Goal: Task Accomplishment & Management: Complete application form

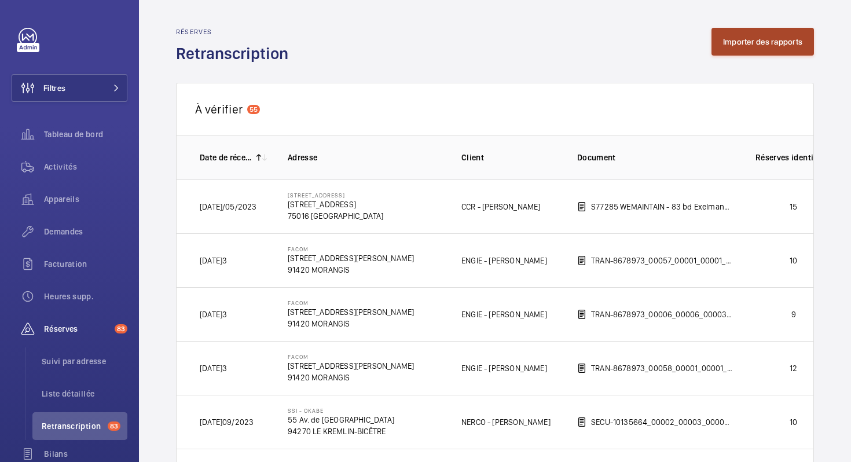
click at [777, 39] on button "Importer des rapports" at bounding box center [763, 42] width 102 height 28
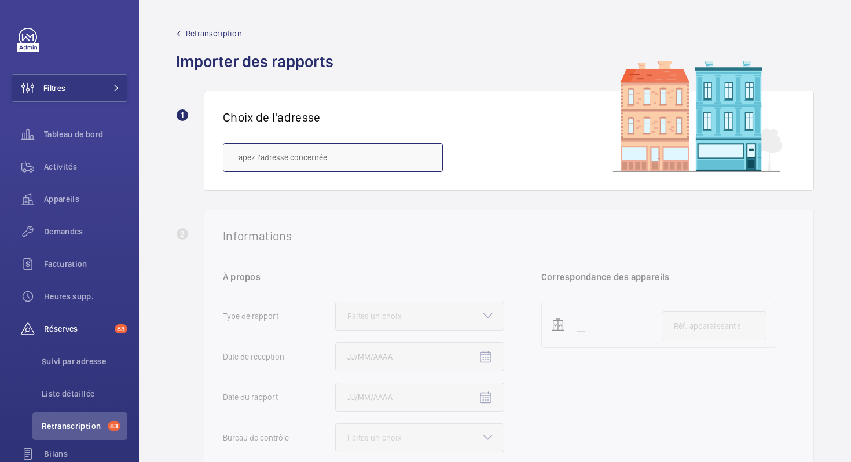
click at [284, 164] on input "text" at bounding box center [333, 157] width 220 height 29
paste input "108-110 Kleber"
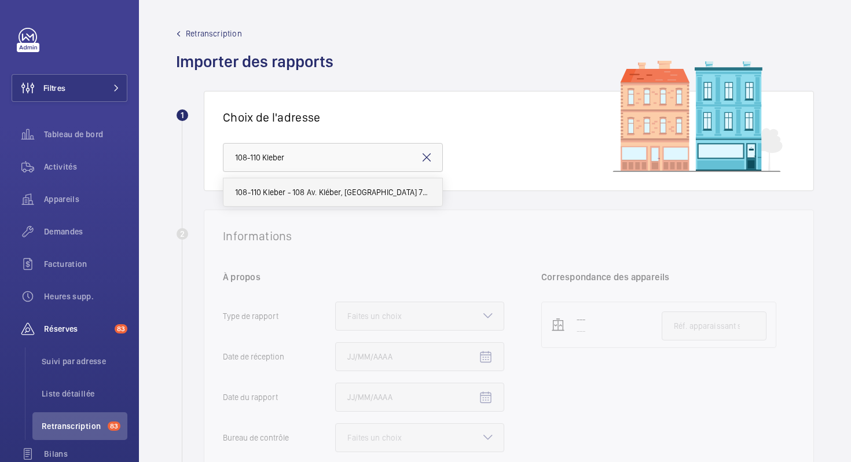
click at [283, 188] on span "108-110 Kleber - 108 Av. Kléber, [GEOGRAPHIC_DATA] 75116" at bounding box center [333, 192] width 196 height 12
type input "108-110 Kleber - 108 Av. Kléber, [GEOGRAPHIC_DATA] 75116"
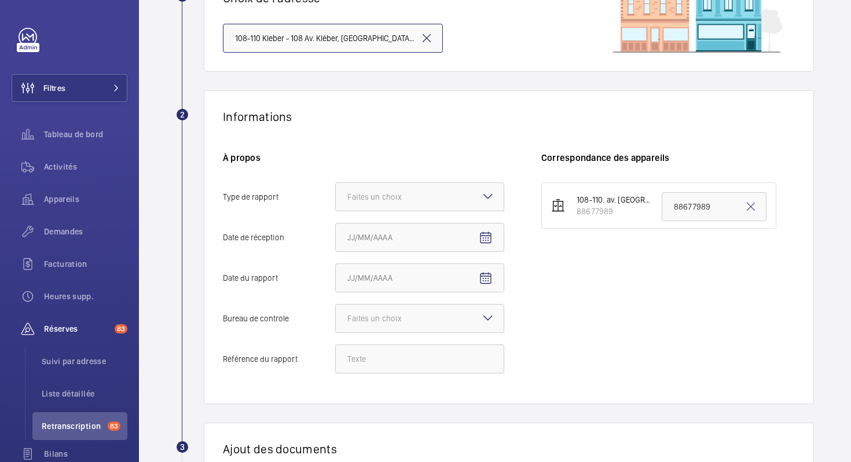
scroll to position [154, 0]
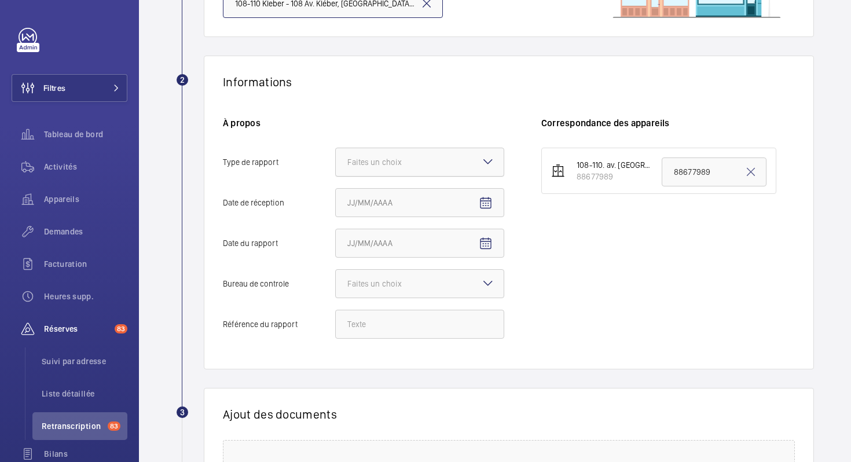
click at [402, 161] on div "Faites un choix" at bounding box center [388, 162] width 83 height 12
click at [336, 161] on input "Type de rapport Faites un choix" at bounding box center [336, 162] width 0 height 28
click at [391, 193] on span "Périodique" at bounding box center [419, 198] width 145 height 12
click at [336, 176] on input "Type de rapport Faites un choix Périodique Quinquennal Audit" at bounding box center [336, 162] width 0 height 28
click at [486, 201] on mat-icon "Open calendar" at bounding box center [486, 203] width 14 height 14
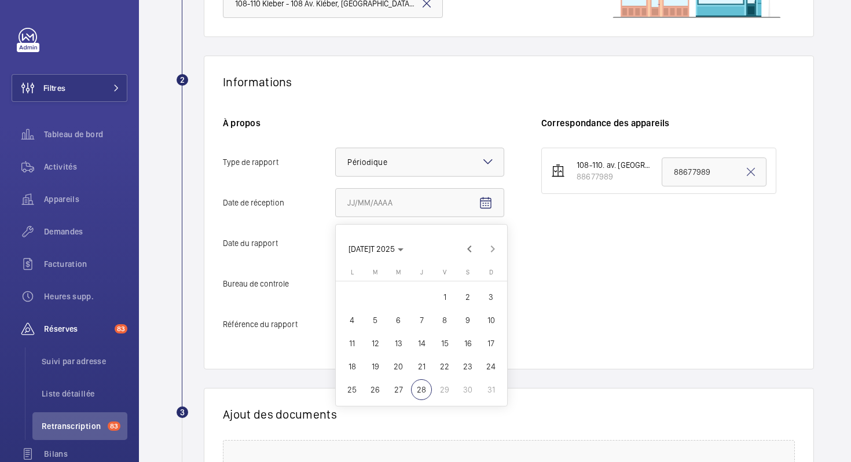
click at [379, 372] on span "19" at bounding box center [375, 366] width 21 height 21
type input "[DATE]5"
